Goal: Information Seeking & Learning: Learn about a topic

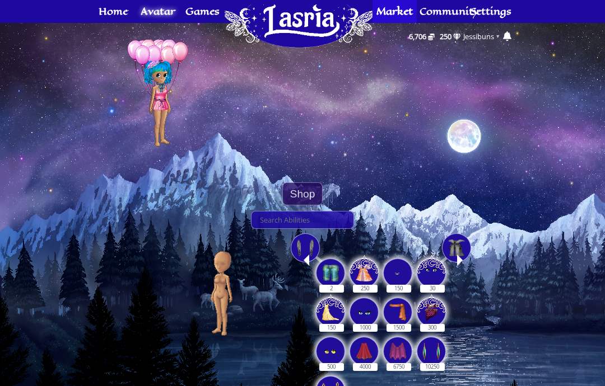
click at [301, 28] on span "Home" at bounding box center [298, 23] width 148 height 51
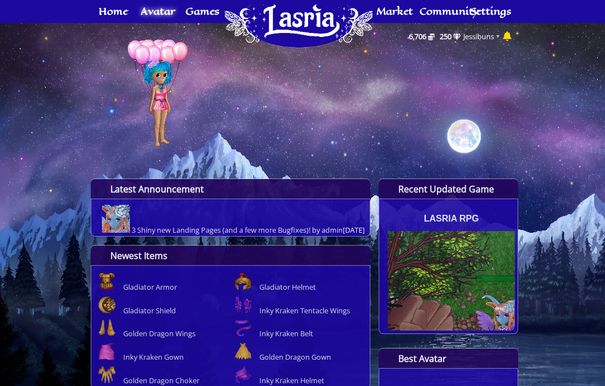
click at [510, 35] on icon at bounding box center [507, 36] width 8 height 10
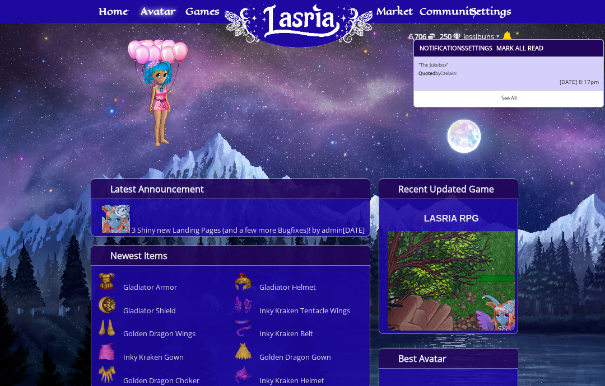
click at [437, 68] on div ""The Jukebox" Quoted by Czela in: Aug 11, 2025 8:17pm" at bounding box center [508, 74] width 180 height 24
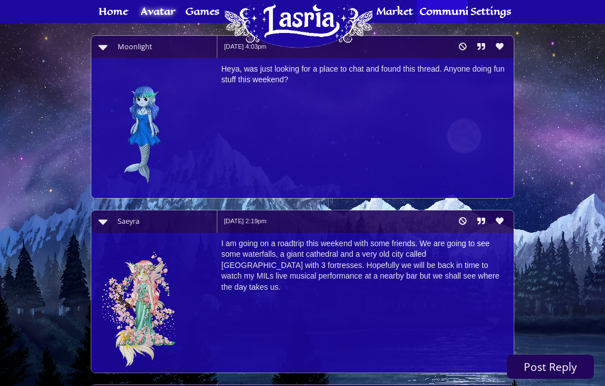
scroll to position [224, 0]
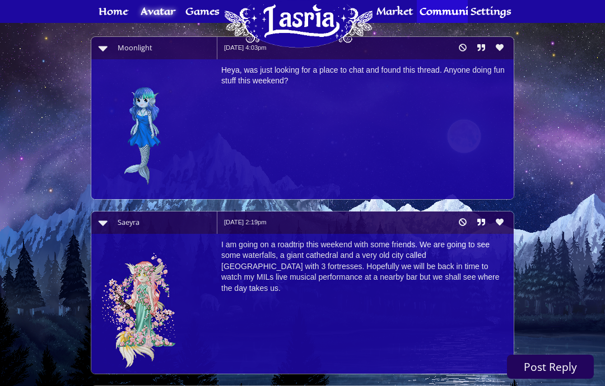
click at [315, 34] on span "Home" at bounding box center [298, 23] width 148 height 51
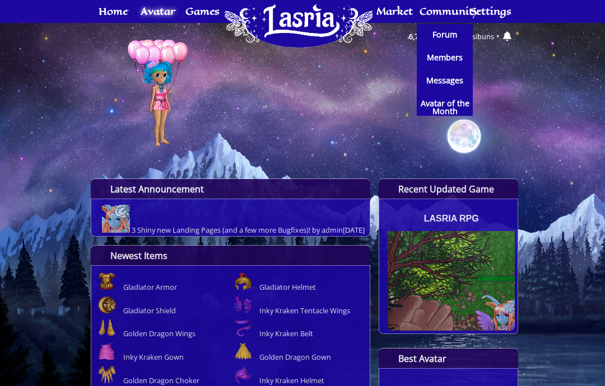
click at [437, 35] on span "Forum" at bounding box center [444, 35] width 25 height 8
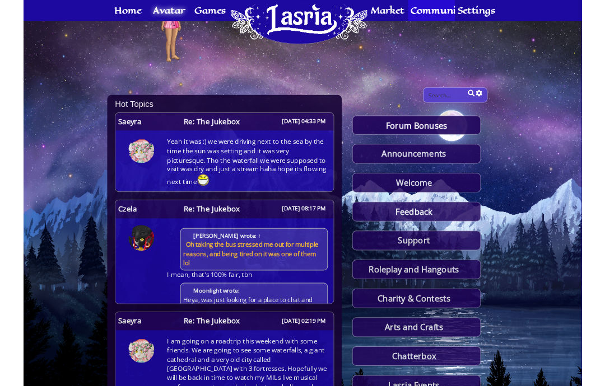
scroll to position [88, 0]
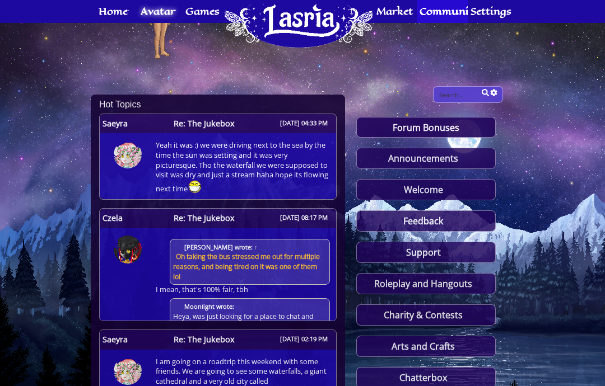
click at [316, 23] on span "Home" at bounding box center [298, 23] width 148 height 51
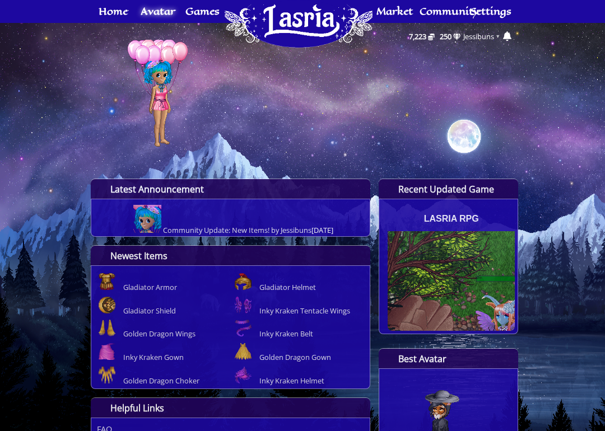
click at [283, 217] on div "Community Update: New Items! by Jessibuns [DATE]" at bounding box center [233, 220] width 273 height 31
click at [178, 222] on div "Community Update: New Items! by Jessibuns Aug 24, 2025" at bounding box center [233, 220] width 273 height 31
click at [189, 193] on link "Latest Announcement" at bounding box center [230, 189] width 279 height 20
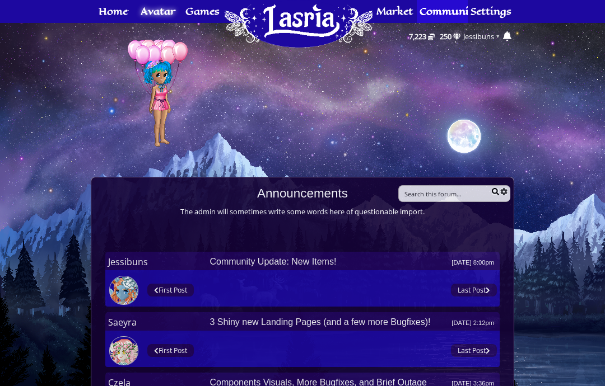
click at [304, 260] on link "Community Update: New Items! Aug 23, 2025 8:00pm" at bounding box center [352, 262] width 296 height 20
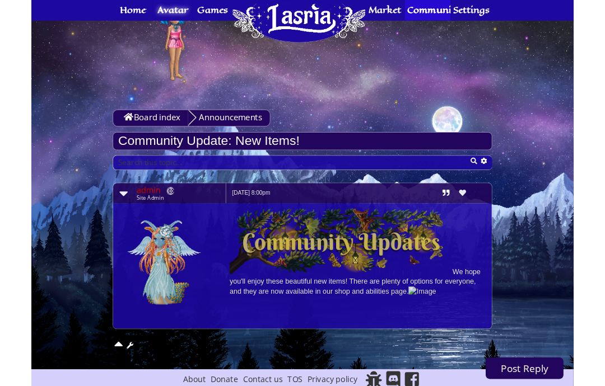
scroll to position [101, 0]
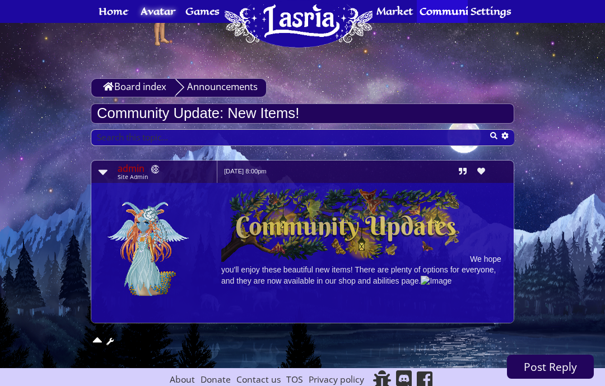
click at [334, 232] on img at bounding box center [345, 225] width 249 height 73
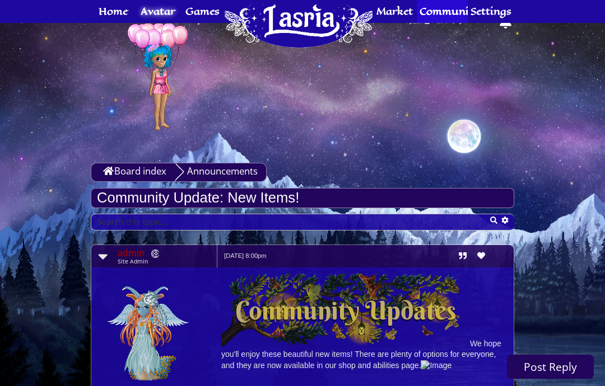
scroll to position [0, 0]
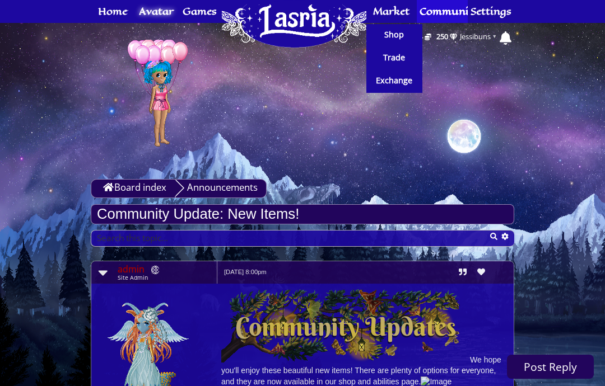
click at [393, 39] on span "Shop" at bounding box center [394, 35] width 20 height 8
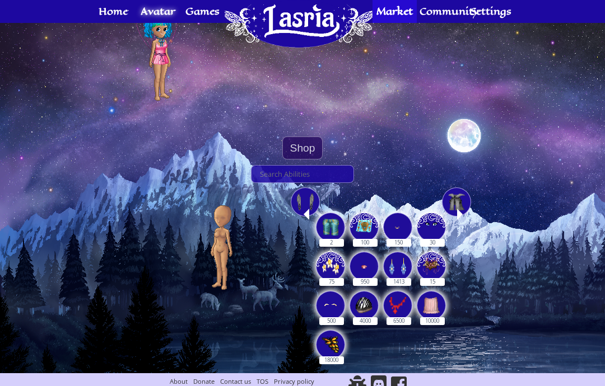
scroll to position [55, 0]
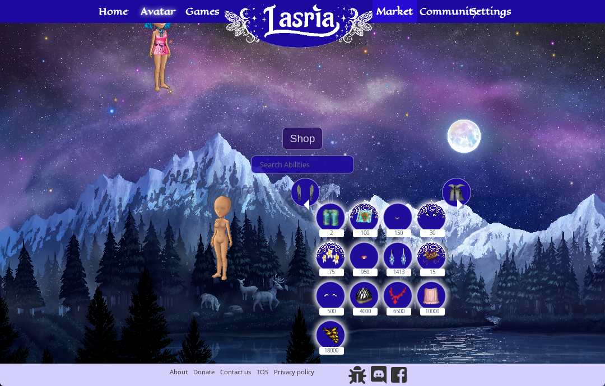
click at [433, 261] on img at bounding box center [430, 255] width 29 height 32
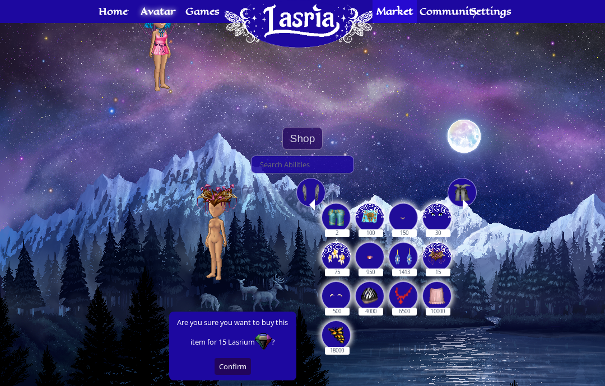
click at [435, 260] on img at bounding box center [436, 255] width 29 height 32
click at [437, 263] on img at bounding box center [436, 255] width 29 height 32
click at [371, 212] on img at bounding box center [369, 216] width 29 height 32
click at [460, 199] on img at bounding box center [461, 192] width 17 height 17
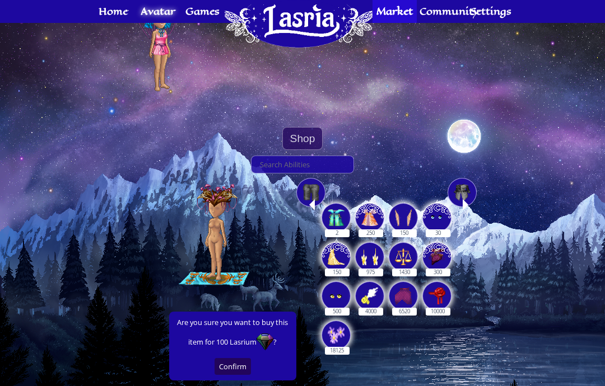
scroll to position [0, 0]
